Goal: Information Seeking & Learning: Check status

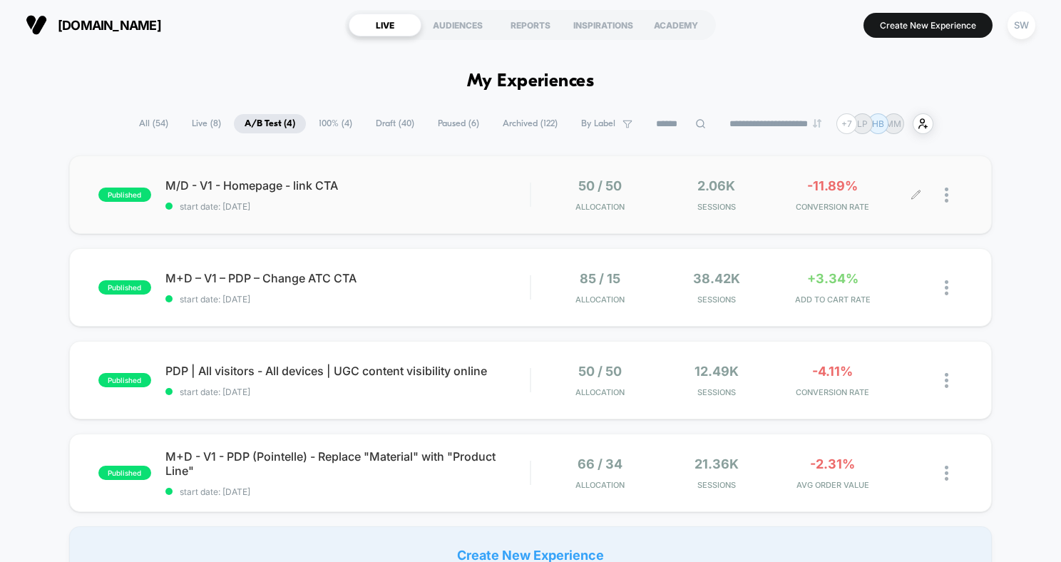
click at [536, 195] on div "50 / 50 Allocation 2.06k Sessions -11.89% CONVERSION RATE" at bounding box center [747, 195] width 432 height 34
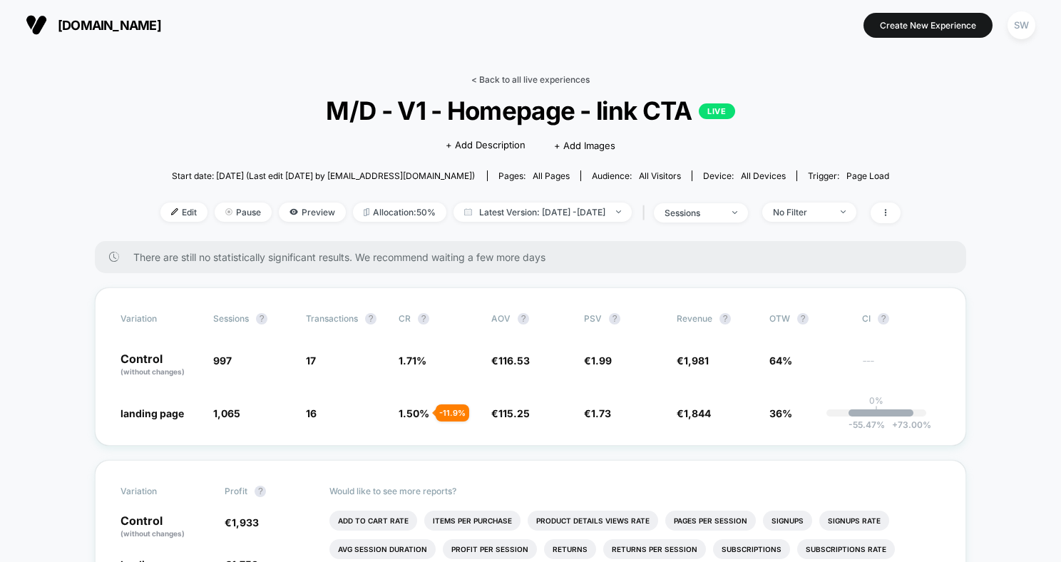
click at [550, 75] on link "< Back to all live experiences" at bounding box center [530, 79] width 118 height 11
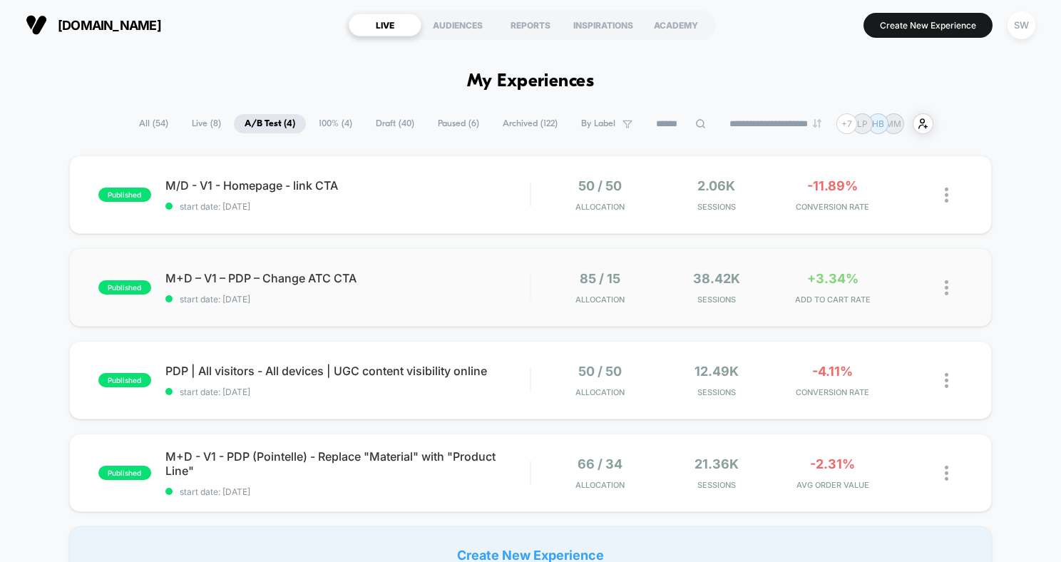
click at [441, 267] on div "published M+D – V1 – PDP – Change ATC CTA start date: [DATE] 85 / 15 Allocation…" at bounding box center [530, 287] width 923 height 78
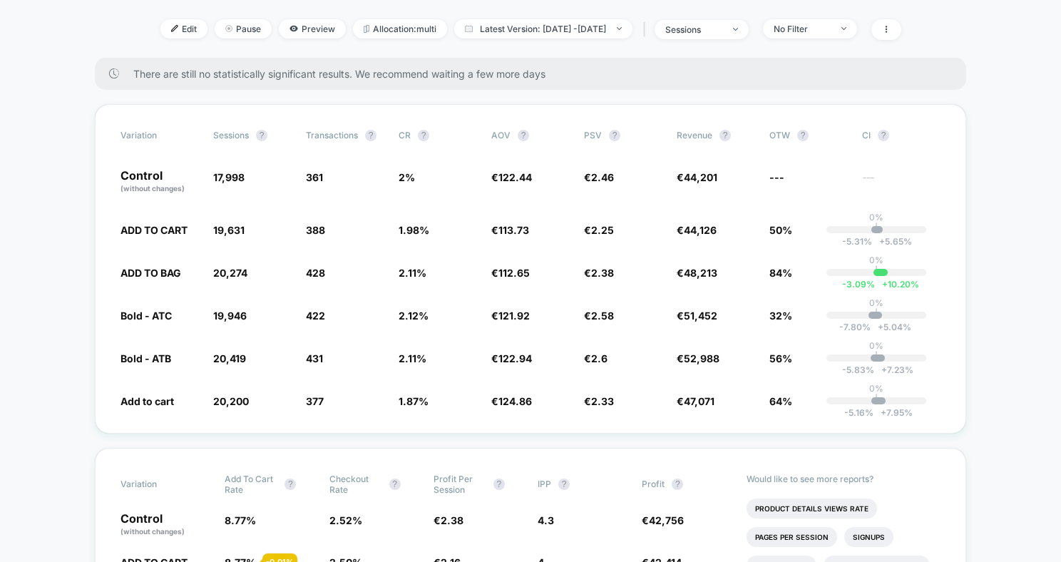
scroll to position [247, 0]
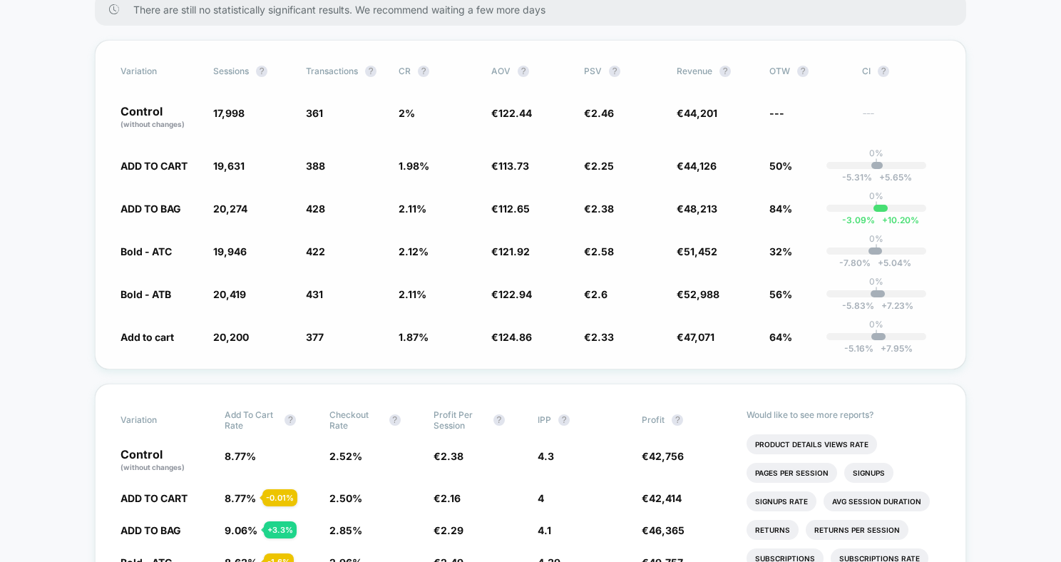
click at [680, 210] on span "€ 48,213 - 3.2 %" at bounding box center [696, 208] width 41 height 12
click at [687, 252] on span "51,452" at bounding box center [701, 251] width 34 height 12
click at [694, 283] on div "Variation Sessions ? Transactions ? CR ? AOV ? PSV ? Revenue ? OTW ? CI ? Contr…" at bounding box center [530, 204] width 871 height 329
click at [689, 294] on span "52,988" at bounding box center [702, 294] width 36 height 12
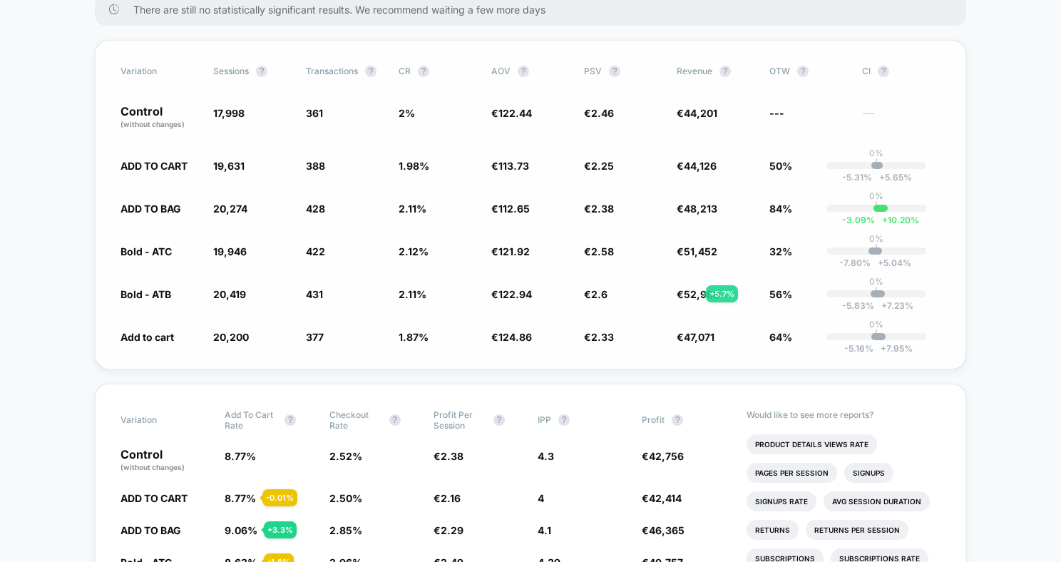
click at [689, 294] on span "52,988" at bounding box center [702, 294] width 36 height 12
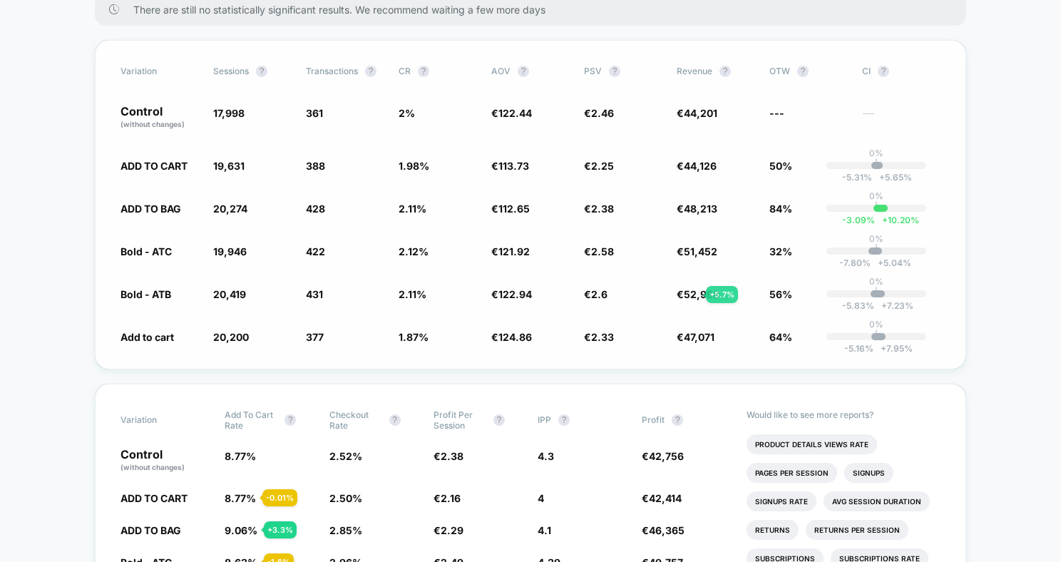
click at [689, 294] on span "52,988" at bounding box center [702, 294] width 36 height 12
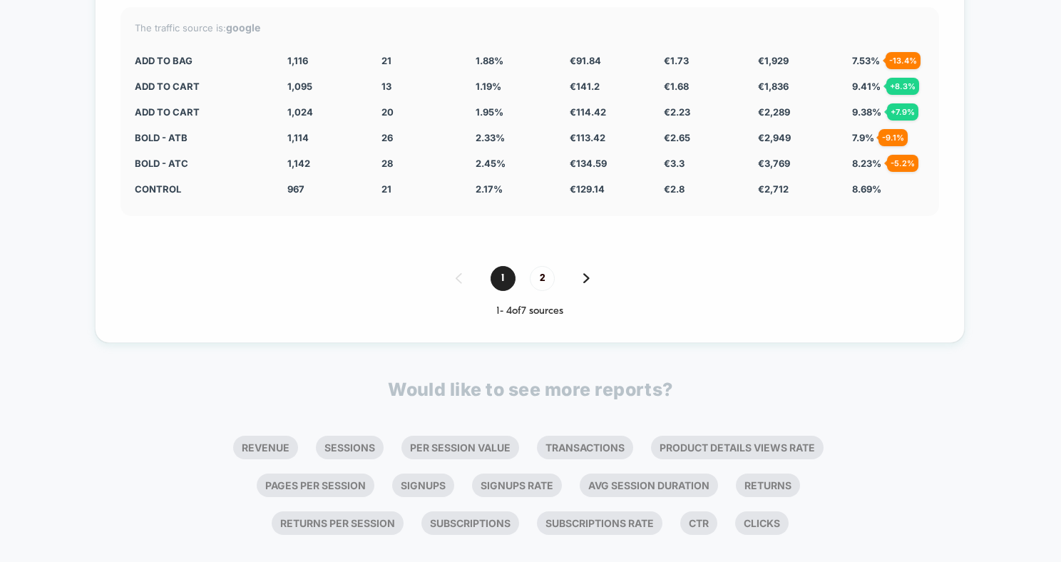
scroll to position [5068, 0]
